Goal: Information Seeking & Learning: Find specific fact

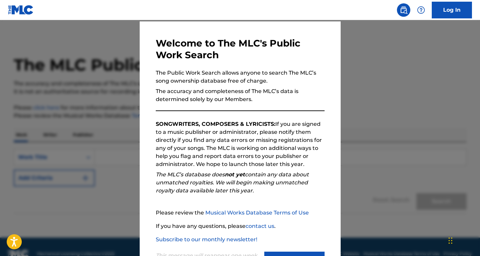
scroll to position [40, 0]
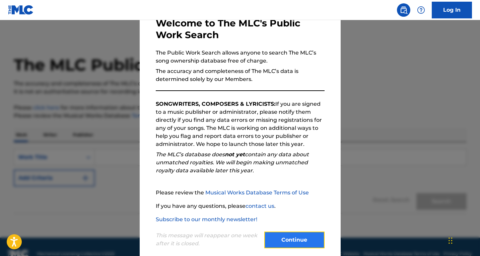
click at [281, 238] on button "Continue" at bounding box center [294, 240] width 60 height 17
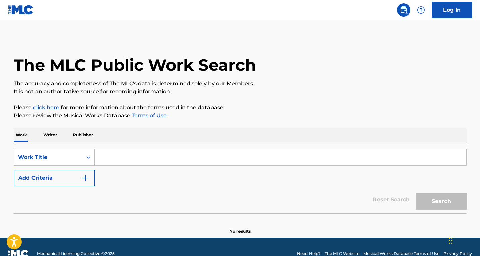
click at [113, 155] on input "Search Form" at bounding box center [281, 157] width 372 height 16
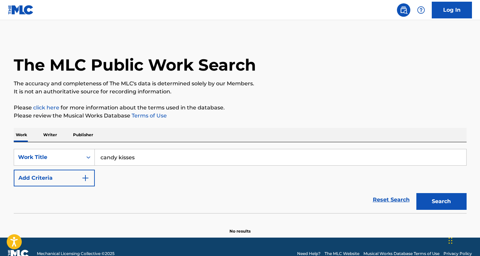
type input "candy kisses"
click at [417, 193] on button "Search" at bounding box center [442, 201] width 50 height 17
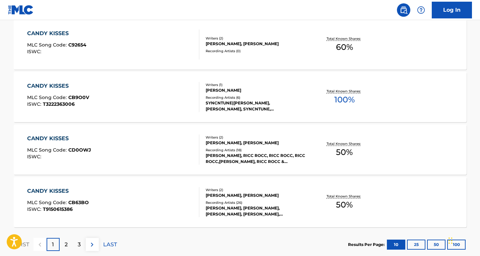
scroll to position [0, 0]
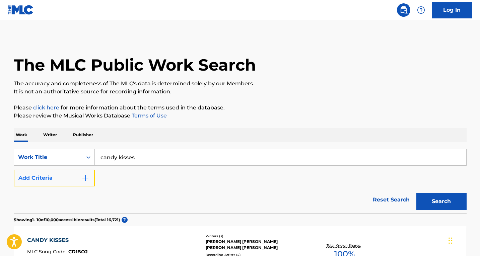
click at [84, 180] on img "Search Form" at bounding box center [85, 178] width 8 height 8
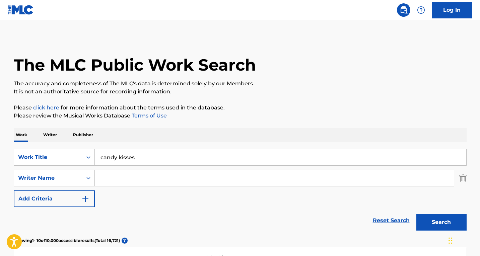
click at [121, 177] on input "Search Form" at bounding box center [274, 178] width 359 height 16
type input "morgan"
click at [417, 214] on button "Search" at bounding box center [442, 222] width 50 height 17
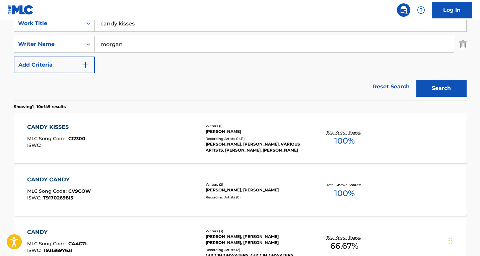
scroll to position [198, 0]
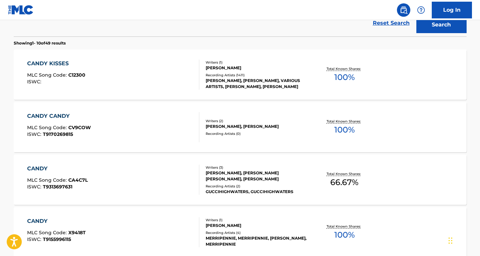
click at [57, 60] on div "CANDY KISSES" at bounding box center [56, 64] width 58 height 8
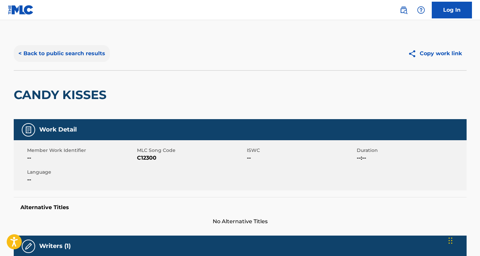
click at [50, 54] on button "< Back to public search results" at bounding box center [62, 53] width 96 height 17
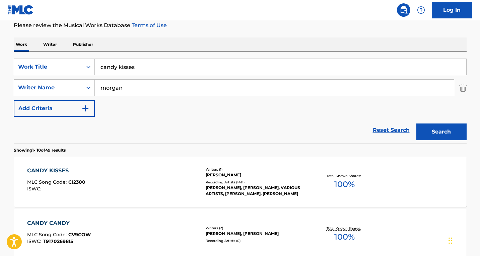
scroll to position [154, 0]
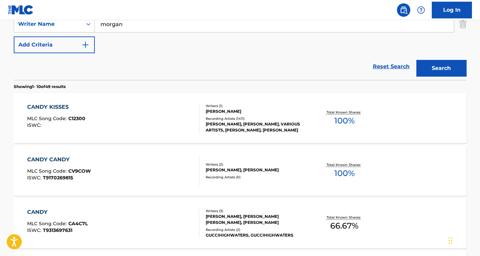
click at [76, 119] on span "C12300" at bounding box center [76, 119] width 17 height 6
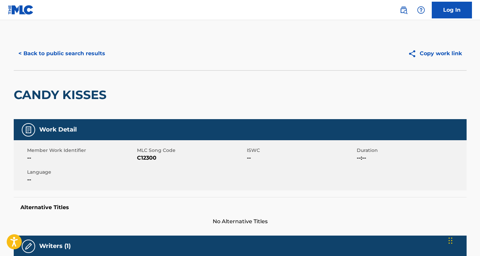
click at [144, 156] on span "C12300" at bounding box center [191, 158] width 108 height 8
copy span "C12300"
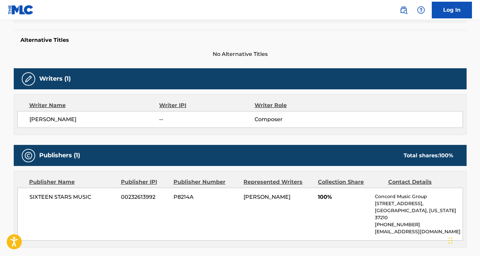
scroll to position [235, 0]
